Goal: Transaction & Acquisition: Purchase product/service

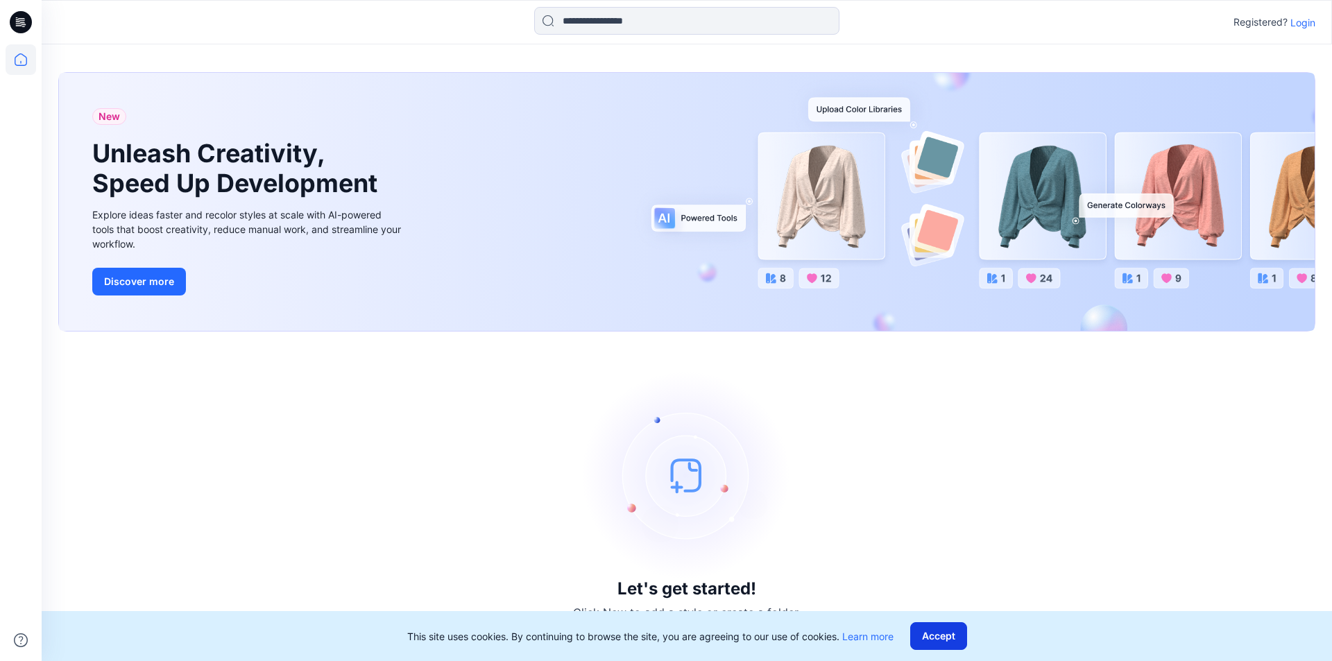
click at [950, 636] on button "Accept" at bounding box center [938, 636] width 57 height 28
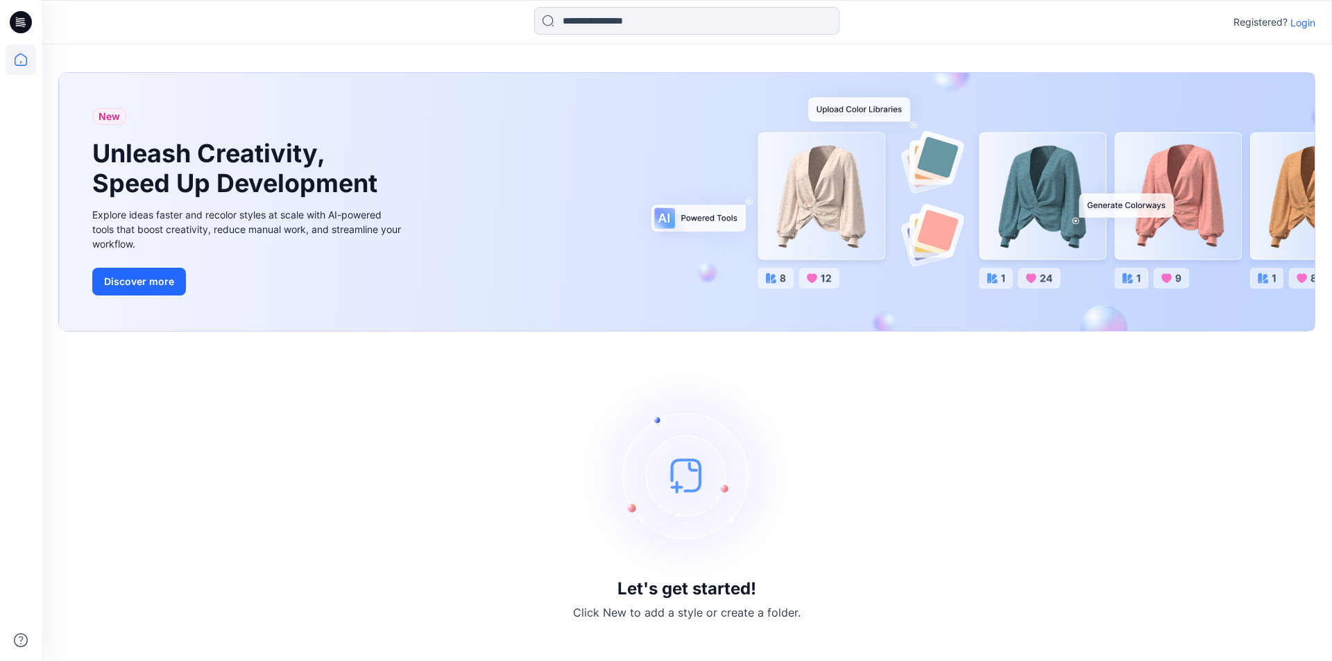
click at [1303, 23] on p "Login" at bounding box center [1303, 22] width 25 height 15
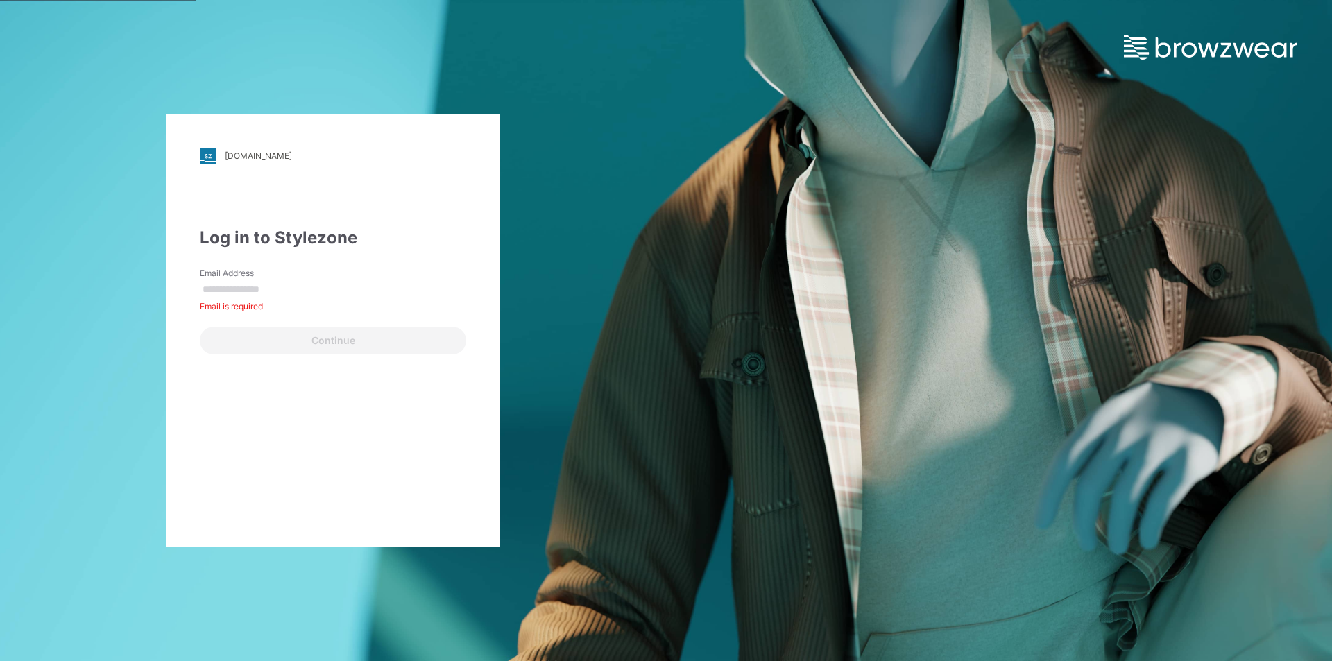
drag, startPoint x: 282, startPoint y: 283, endPoint x: 281, endPoint y: 293, distance: 9.7
click at [282, 283] on input "Email Address" at bounding box center [333, 290] width 266 height 21
type input "**********"
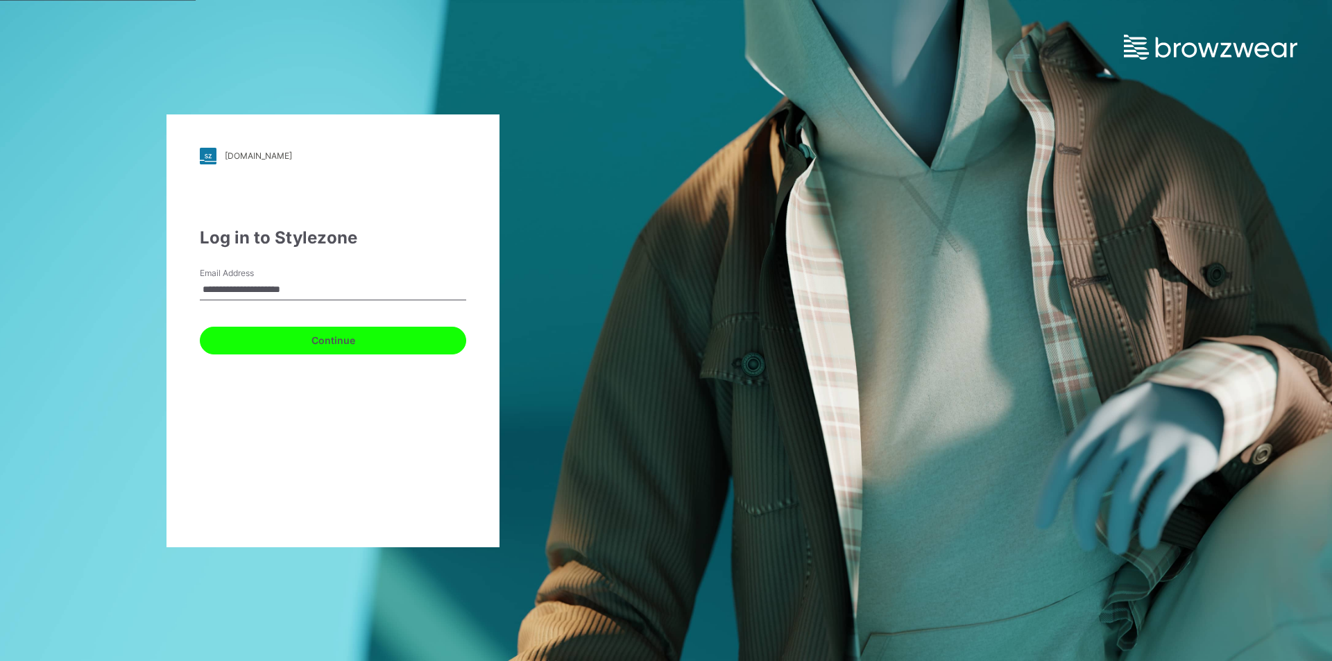
click at [321, 333] on button "Continue" at bounding box center [333, 341] width 266 height 28
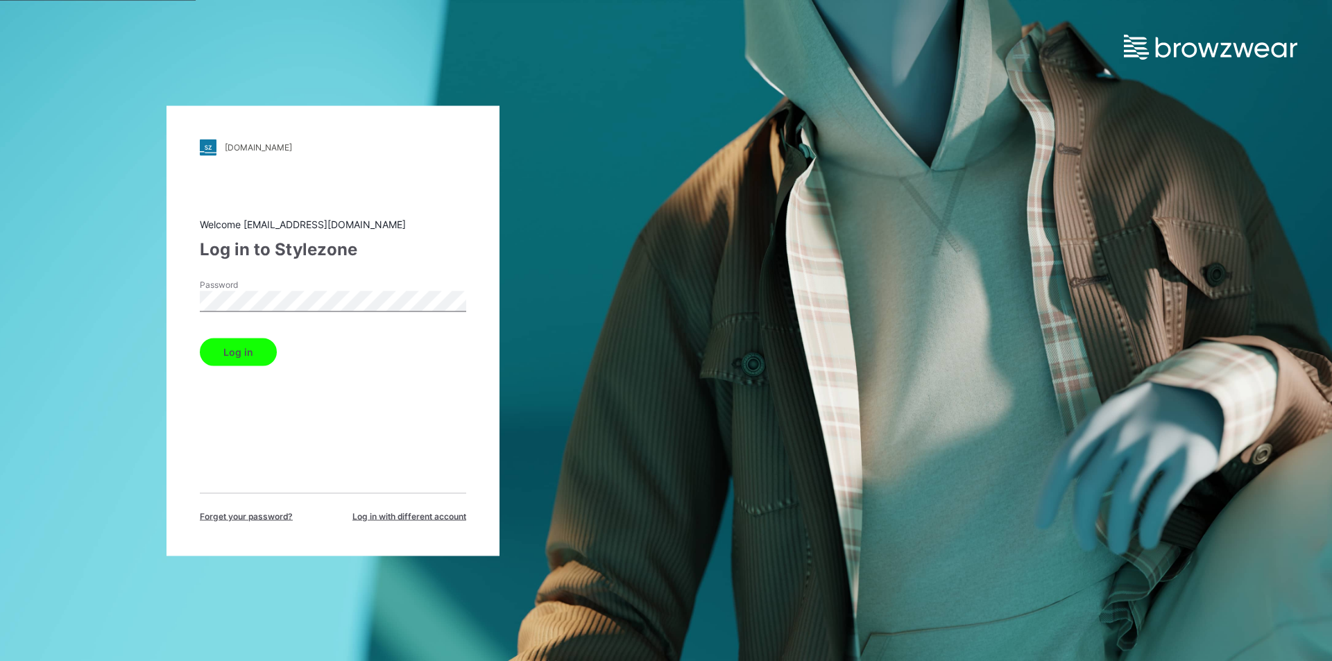
click at [244, 350] on button "Log in" at bounding box center [238, 352] width 77 height 28
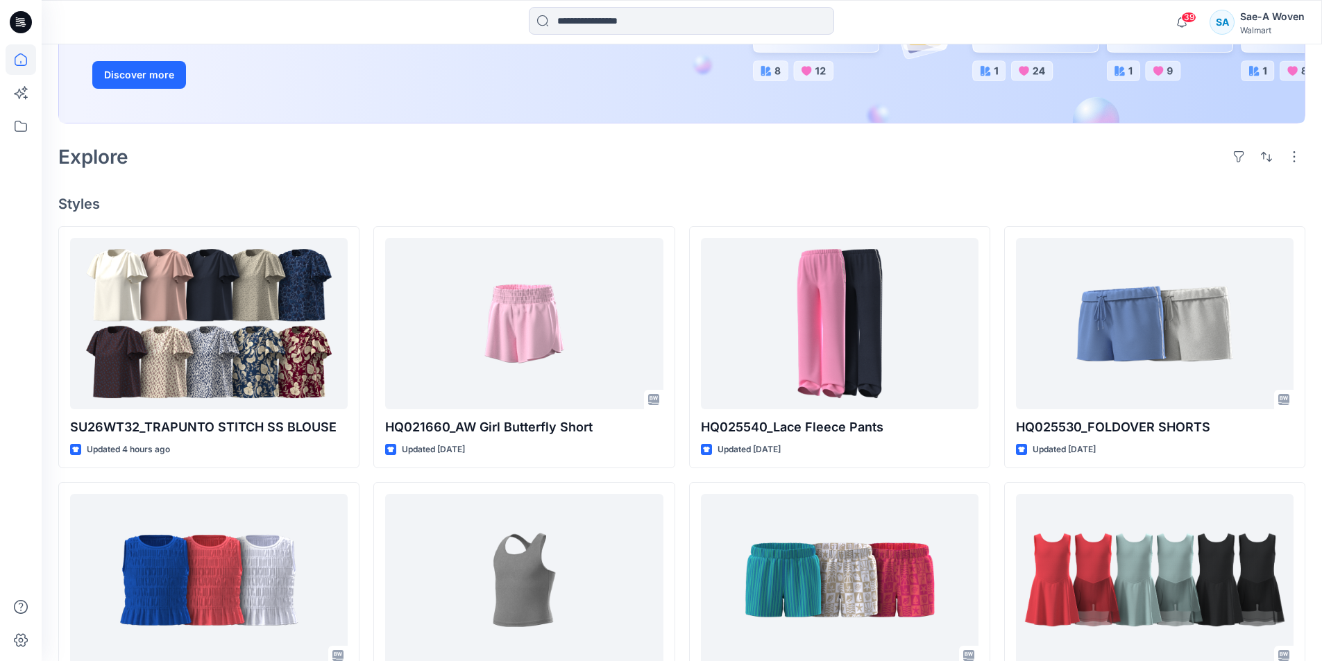
scroll to position [278, 0]
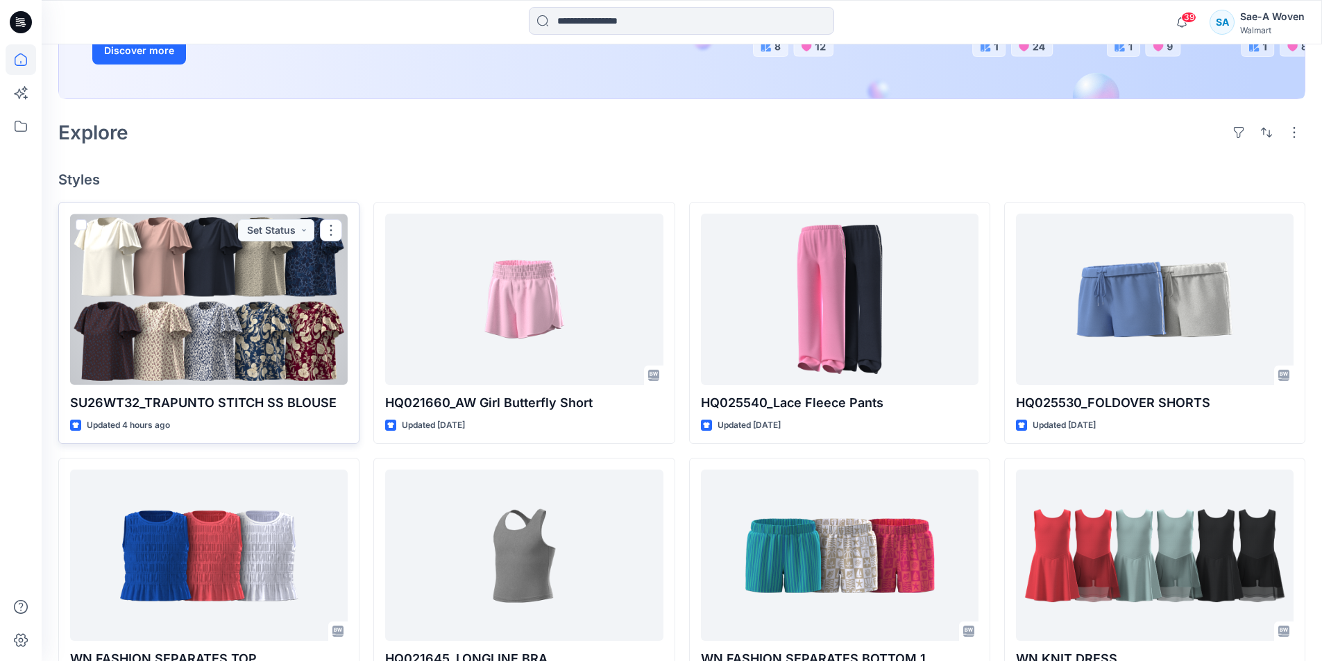
click at [221, 260] on div at bounding box center [209, 299] width 278 height 171
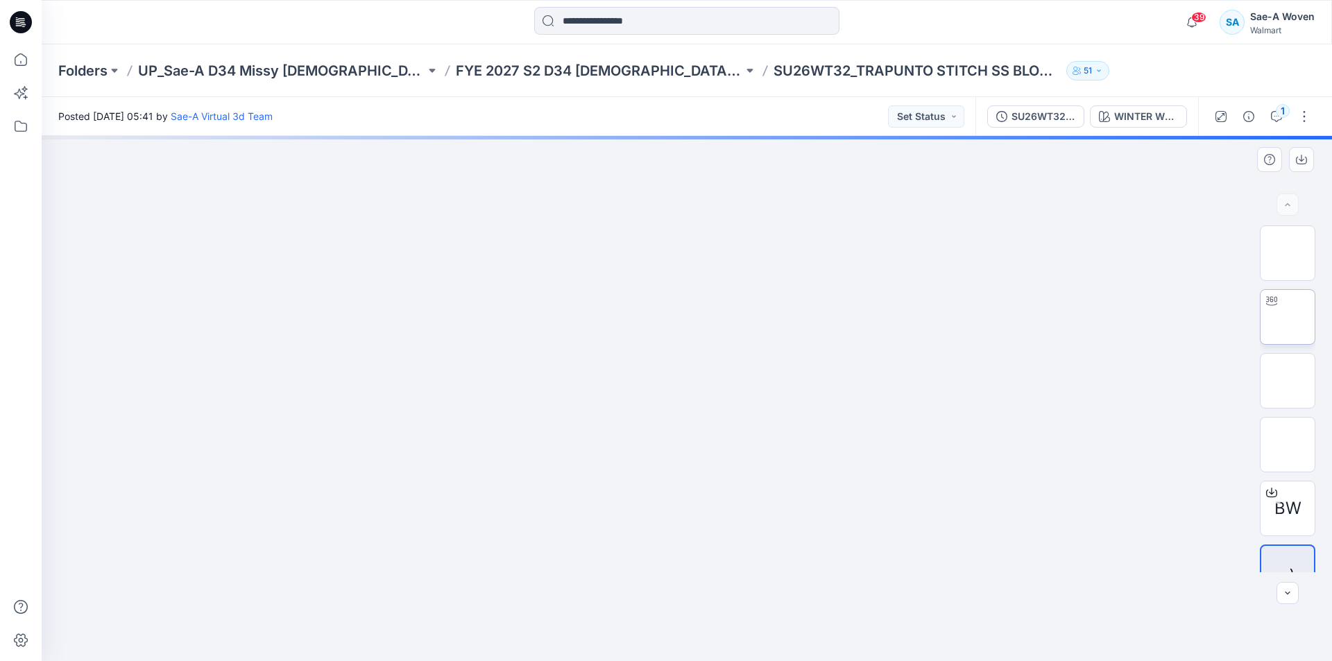
click at [1288, 317] on img at bounding box center [1288, 317] width 0 height 0
drag, startPoint x: 845, startPoint y: 644, endPoint x: 686, endPoint y: 648, distance: 159.6
click at [686, 648] on div at bounding box center [687, 626] width 416 height 69
drag, startPoint x: 644, startPoint y: 647, endPoint x: 892, endPoint y: 629, distance: 249.1
click at [892, 629] on div at bounding box center [687, 626] width 416 height 69
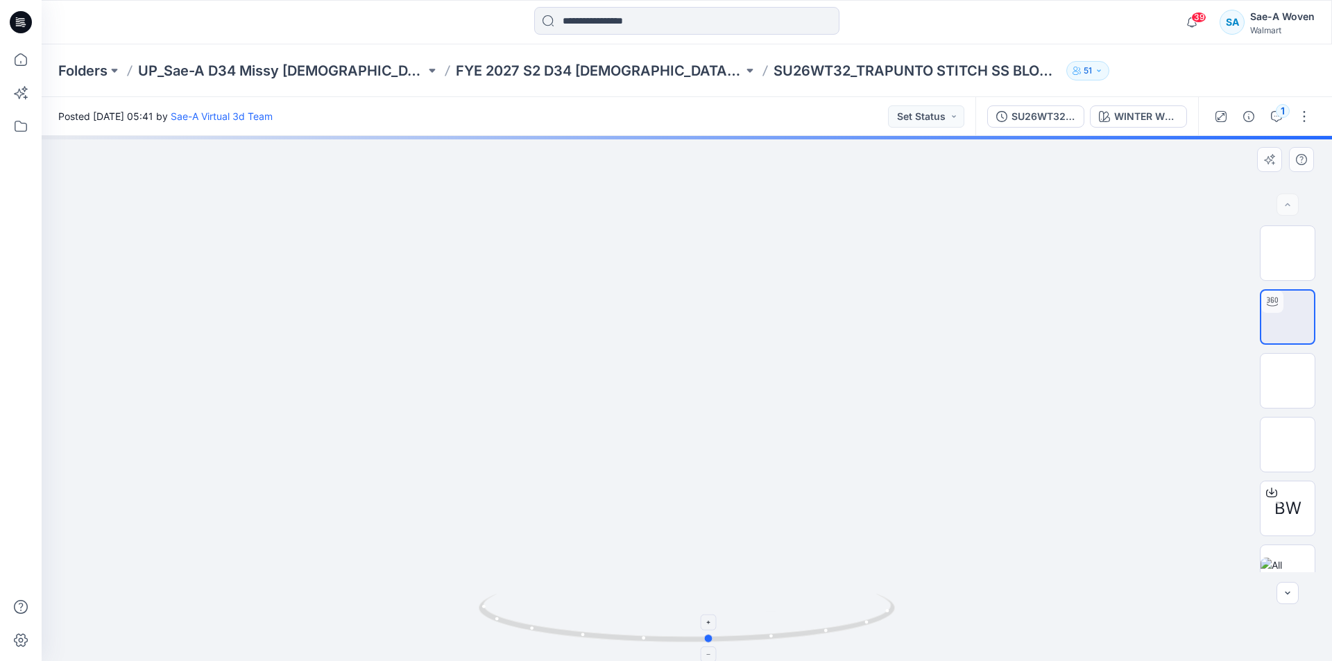
drag, startPoint x: 817, startPoint y: 635, endPoint x: 756, endPoint y: 641, distance: 62.1
click at [756, 641] on icon at bounding box center [689, 620] width 420 height 52
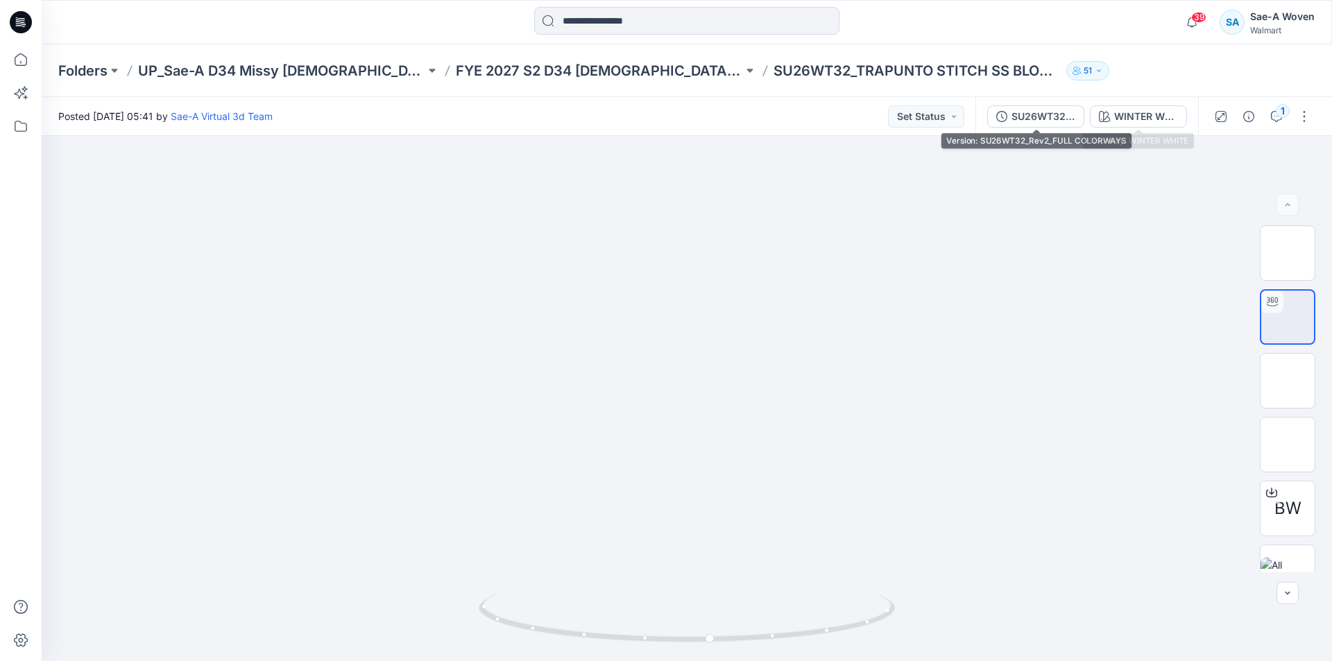
click at [1128, 121] on div "WINTER WHITE" at bounding box center [1146, 116] width 64 height 15
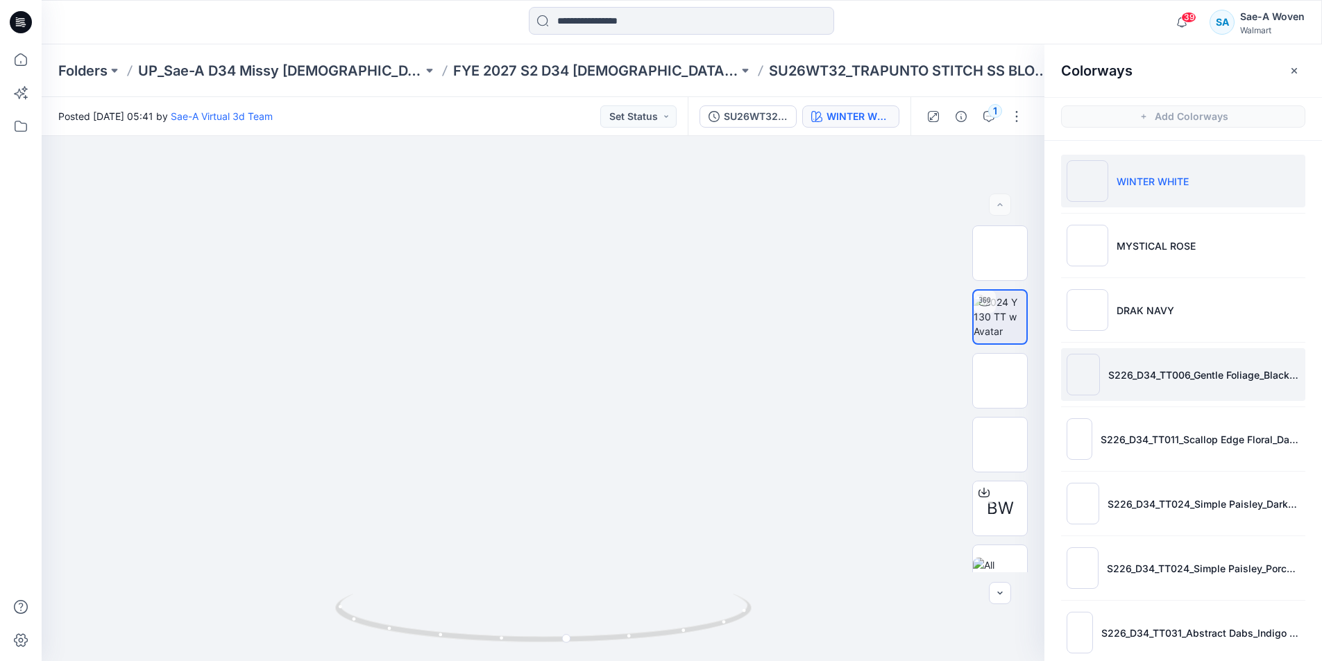
click at [1193, 387] on li "S226_D34_TT006_Gentle Foliage_Black Soot_9.14cm" at bounding box center [1183, 374] width 244 height 53
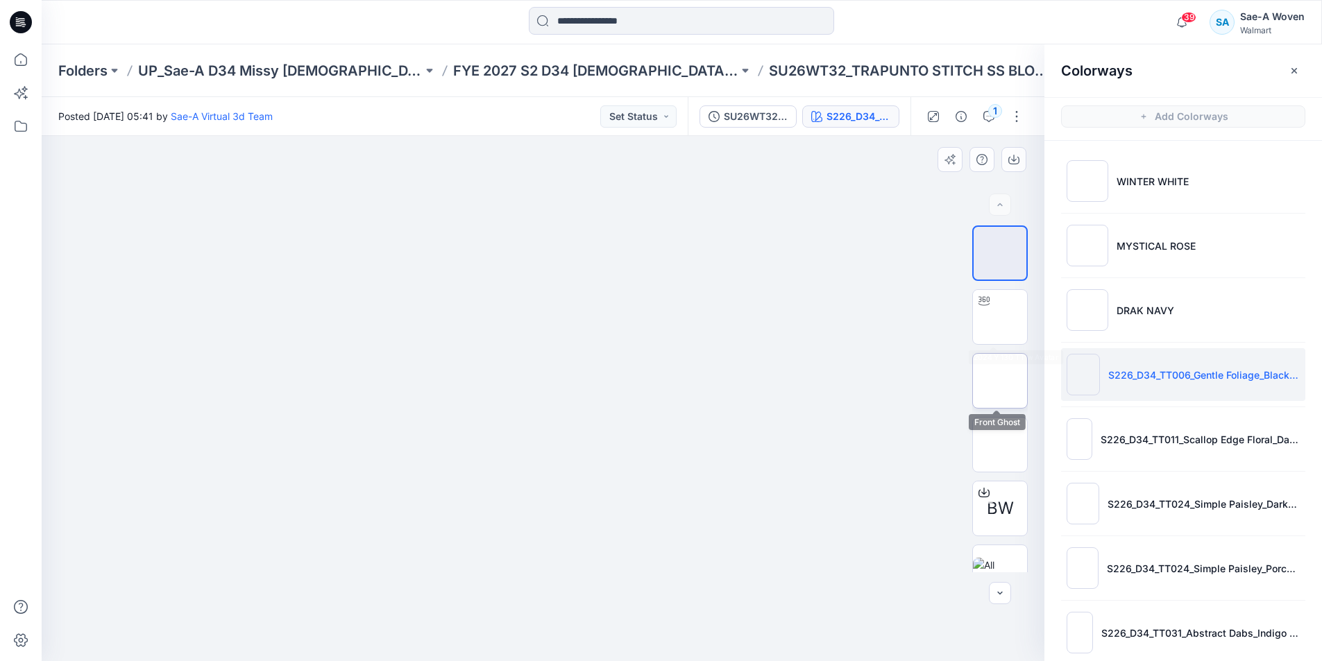
click at [1000, 381] on img at bounding box center [1000, 381] width 0 height 0
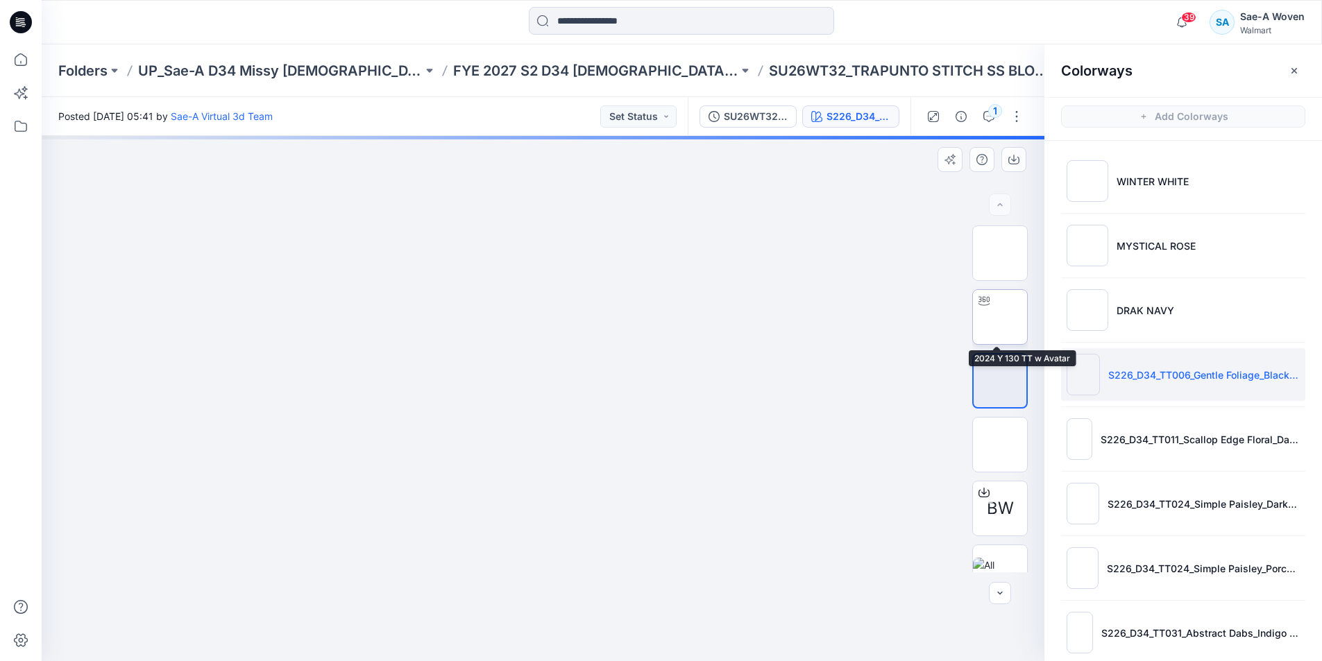
click at [1000, 317] on img at bounding box center [1000, 317] width 0 height 0
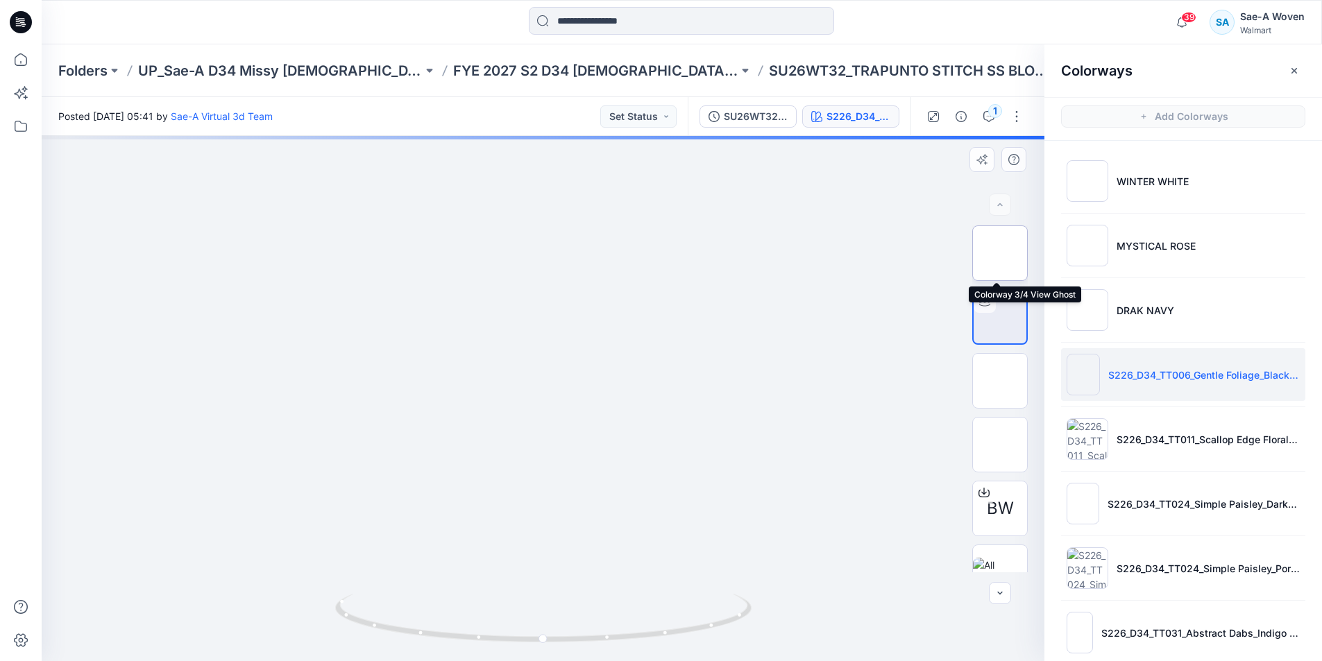
click at [1000, 253] on img at bounding box center [1000, 253] width 0 height 0
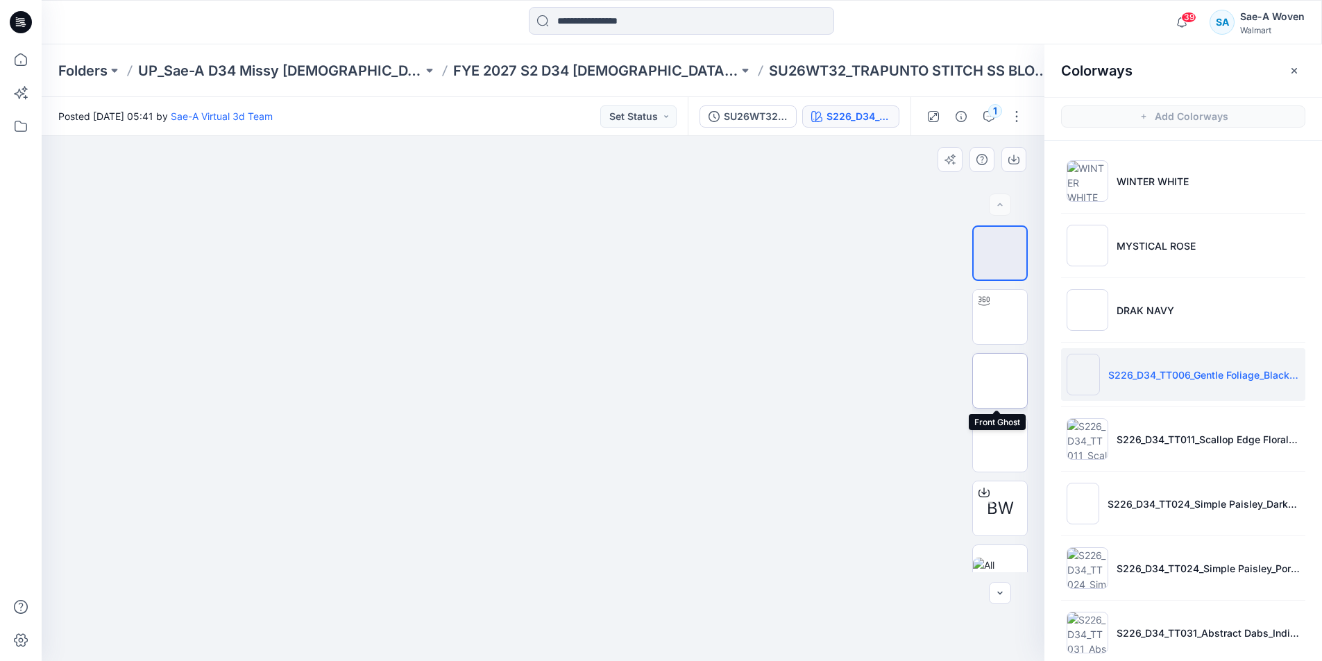
click at [1000, 381] on img at bounding box center [1000, 381] width 0 height 0
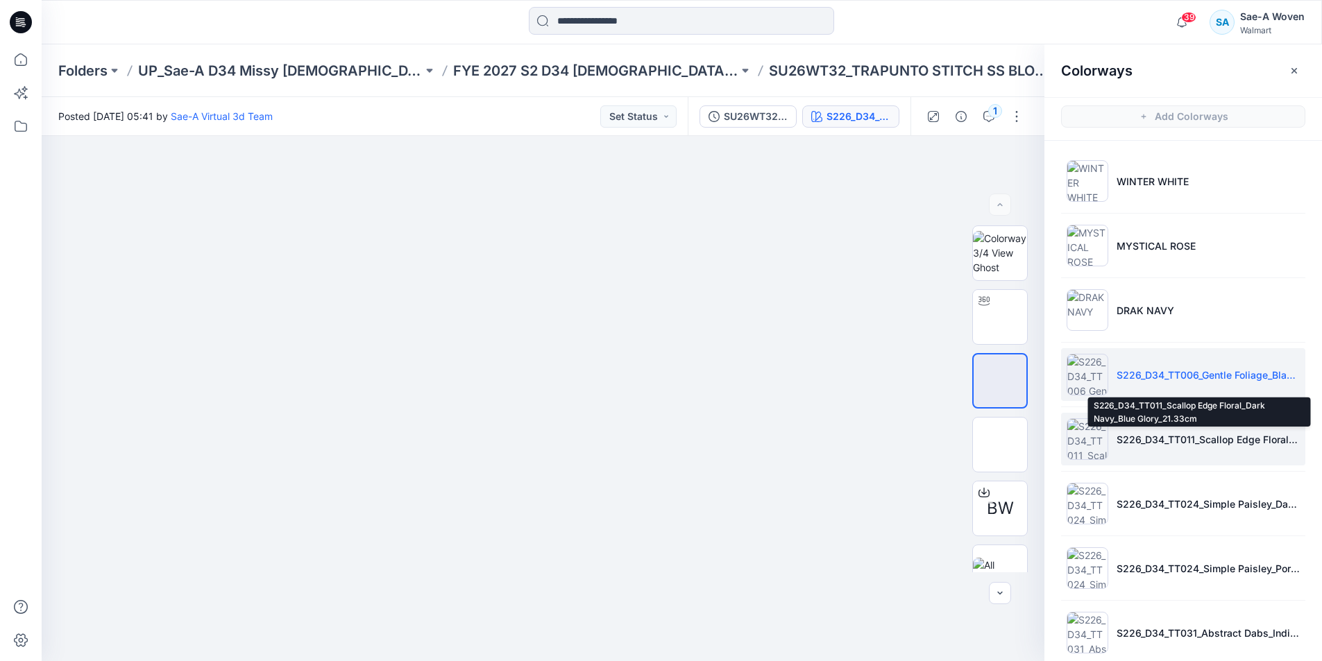
click at [1182, 435] on p "S226_D34_TT011_Scallop Edge Floral_Dark Navy_Blue Glory_21.33cm" at bounding box center [1207, 439] width 183 height 15
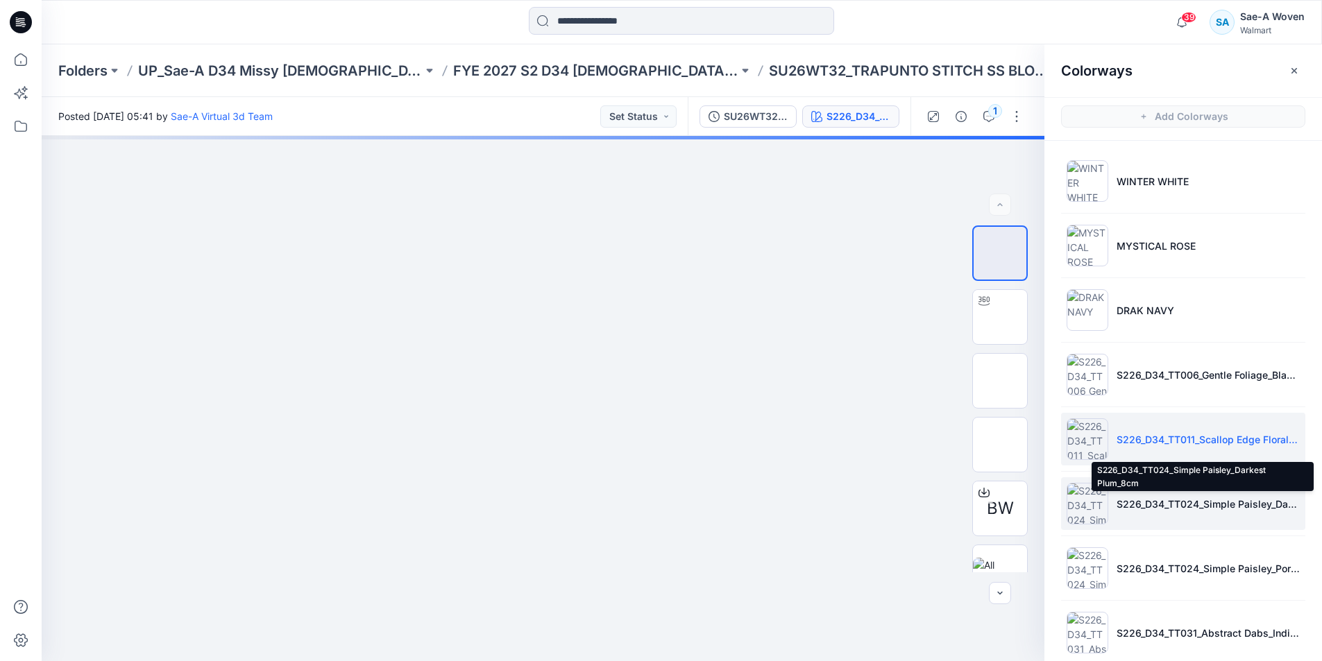
click at [1210, 500] on p "S226_D34_TT024_Simple Paisley_Darkest Plum_8cm" at bounding box center [1207, 504] width 183 height 15
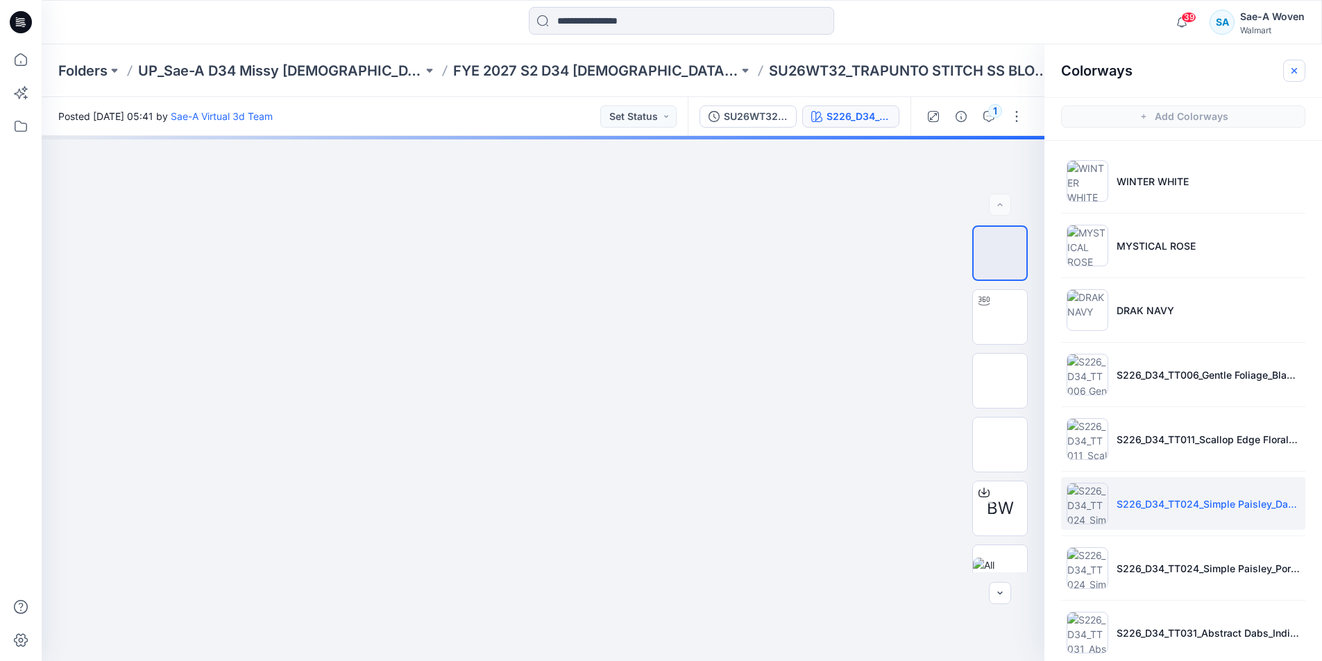
click at [1294, 66] on icon "button" at bounding box center [1294, 70] width 11 height 11
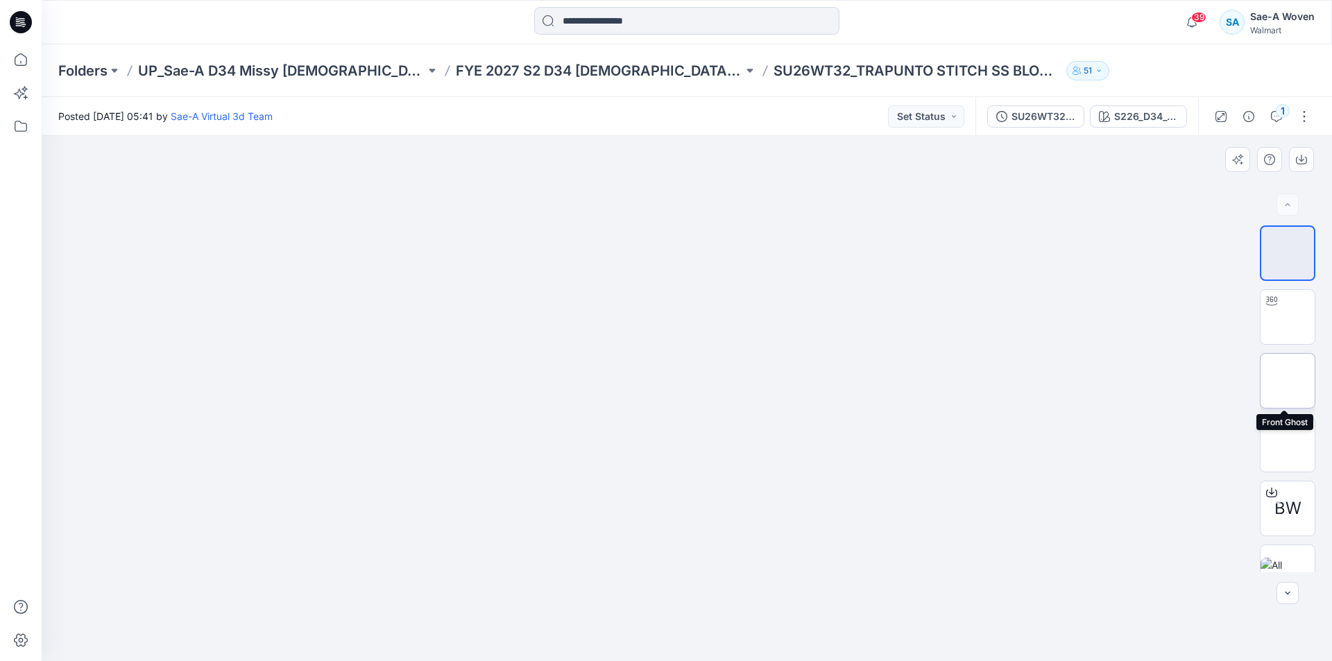
click at [1288, 381] on img at bounding box center [1288, 381] width 0 height 0
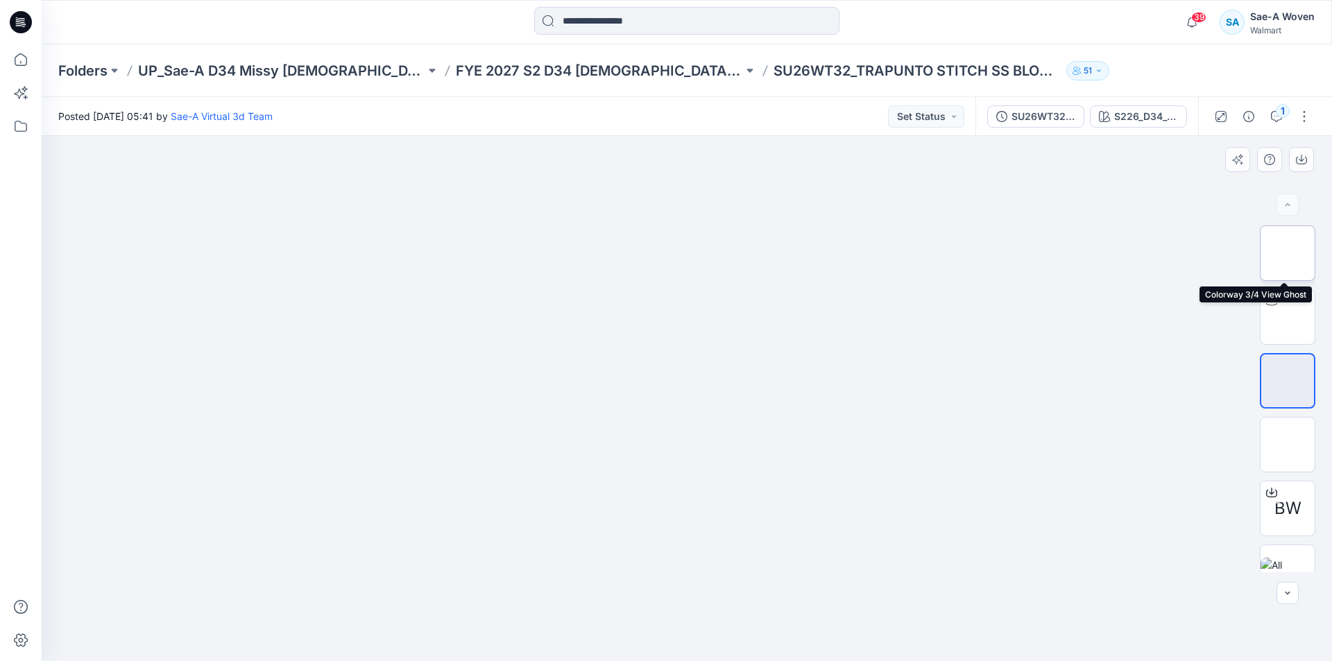
click at [1288, 253] on img at bounding box center [1288, 253] width 0 height 0
